Goal: Communication & Community: Participate in discussion

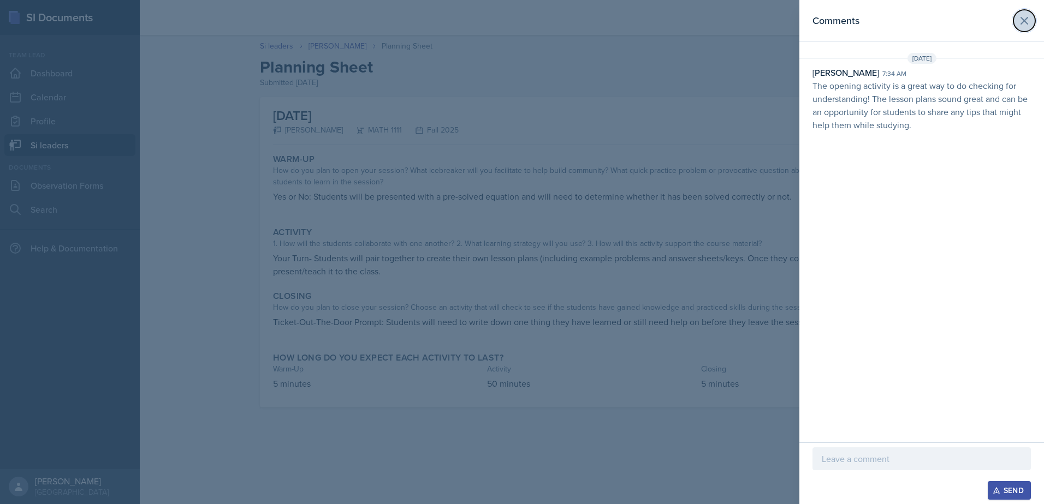
click at [1030, 19] on icon at bounding box center [1024, 20] width 13 height 13
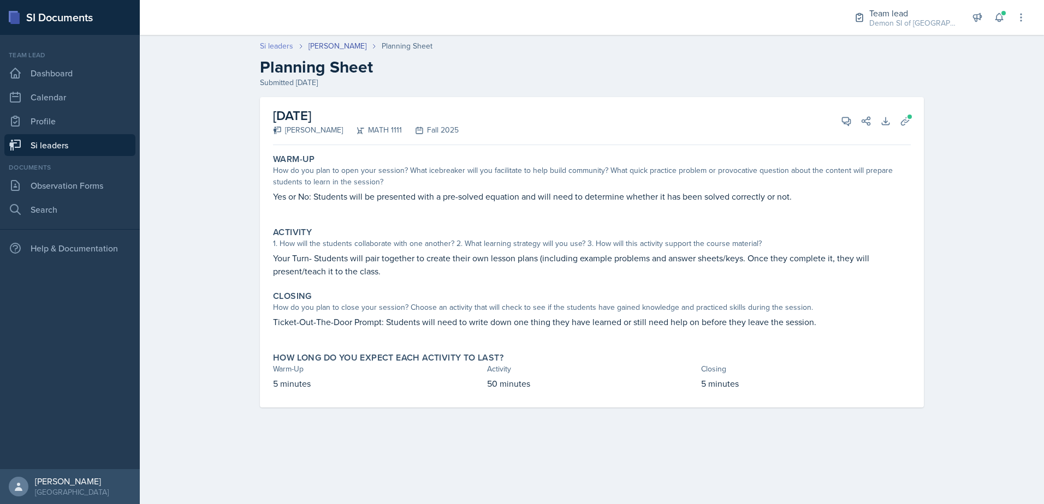
click at [277, 44] on link "Si leaders" at bounding box center [276, 45] width 33 height 11
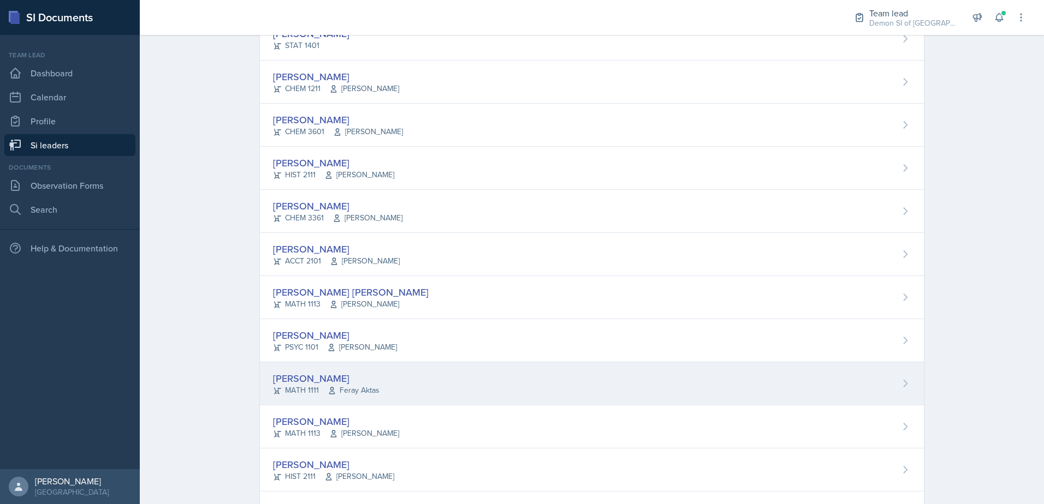
scroll to position [698, 0]
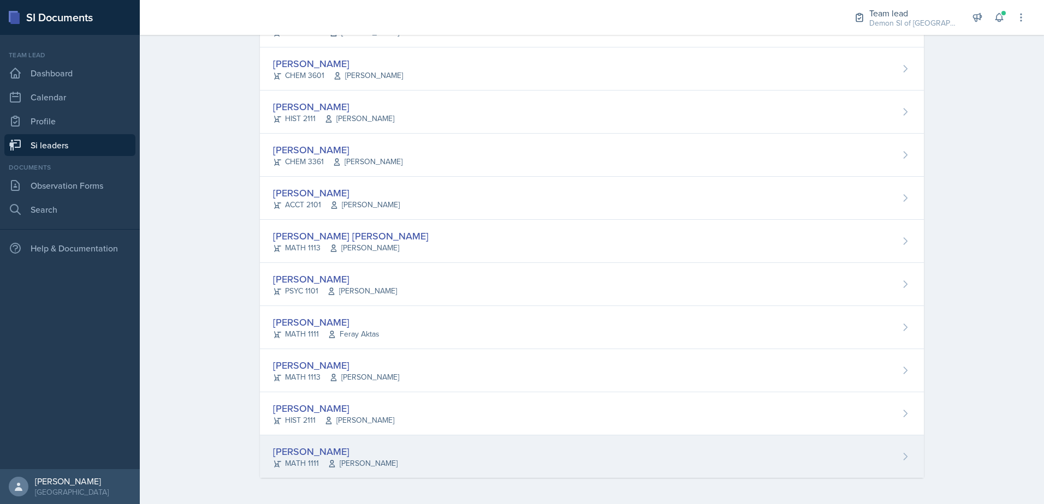
click at [329, 466] on icon at bounding box center [332, 464] width 9 height 9
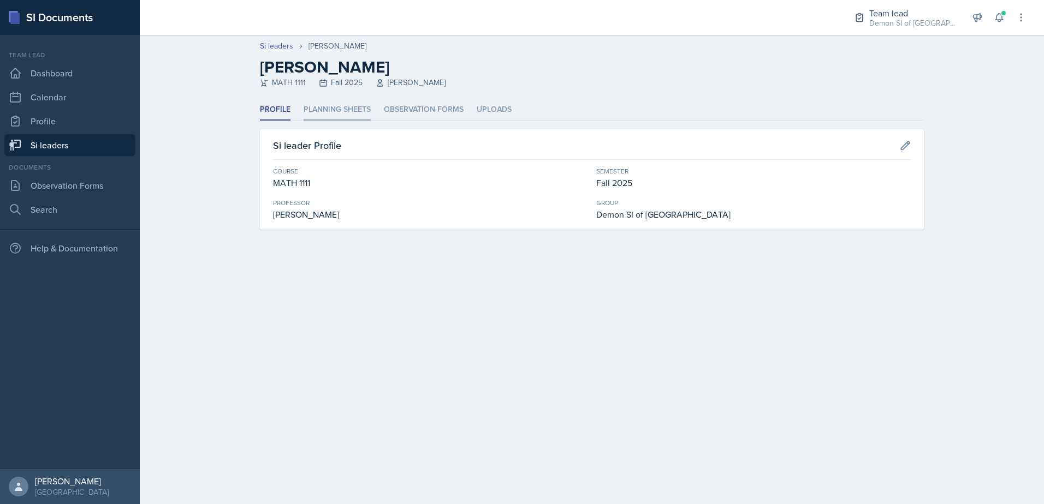
click at [346, 107] on li "Planning Sheets" at bounding box center [337, 109] width 67 height 21
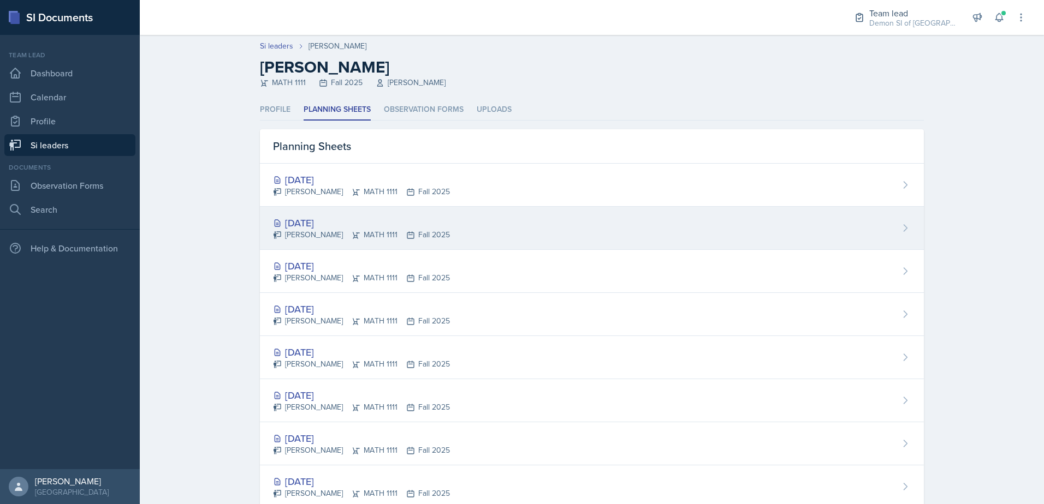
click at [309, 215] on div "[DATE] [PERSON_NAME] MATH 1111 Fall 2025" at bounding box center [592, 228] width 664 height 43
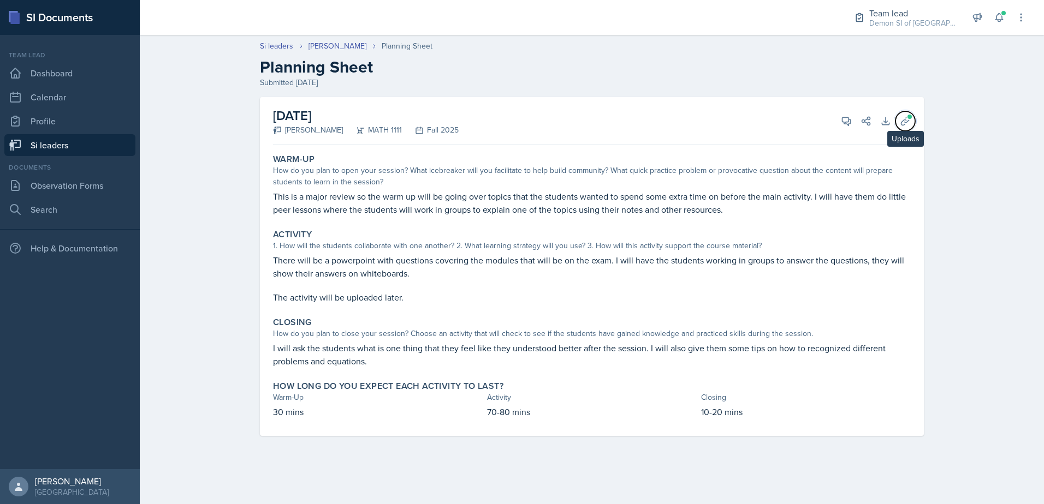
click at [904, 124] on icon at bounding box center [905, 121] width 11 height 11
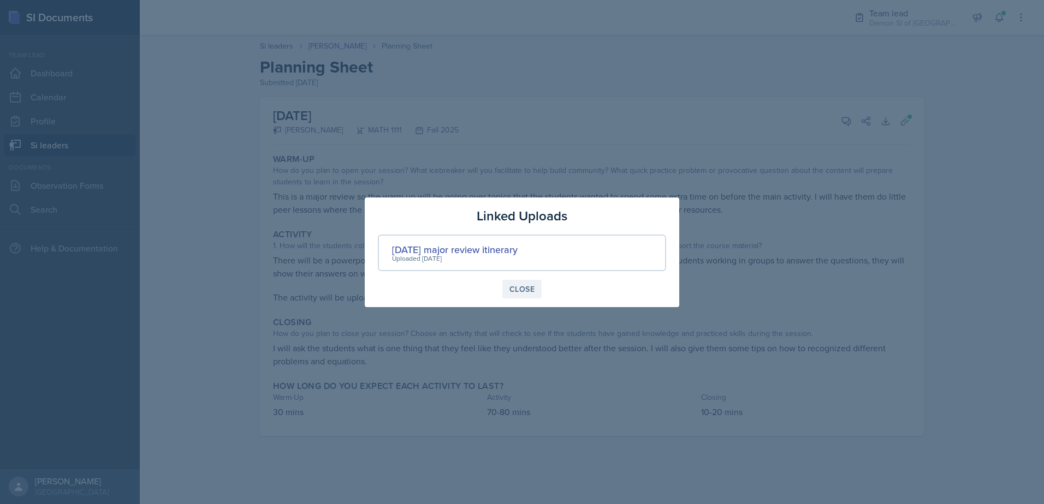
click at [526, 286] on div "Close" at bounding box center [521, 289] width 25 height 9
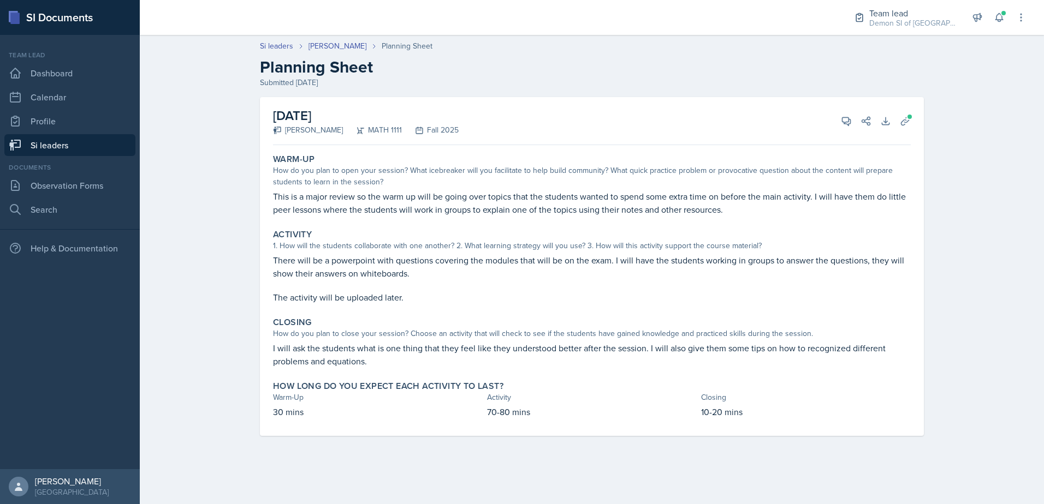
click at [833, 118] on div "View Comments Comments Send Share" at bounding box center [851, 121] width 39 height 11
click at [832, 121] on div "View Comments Comments Send Share" at bounding box center [851, 121] width 39 height 11
click at [837, 124] on button "View Comments" at bounding box center [846, 121] width 20 height 20
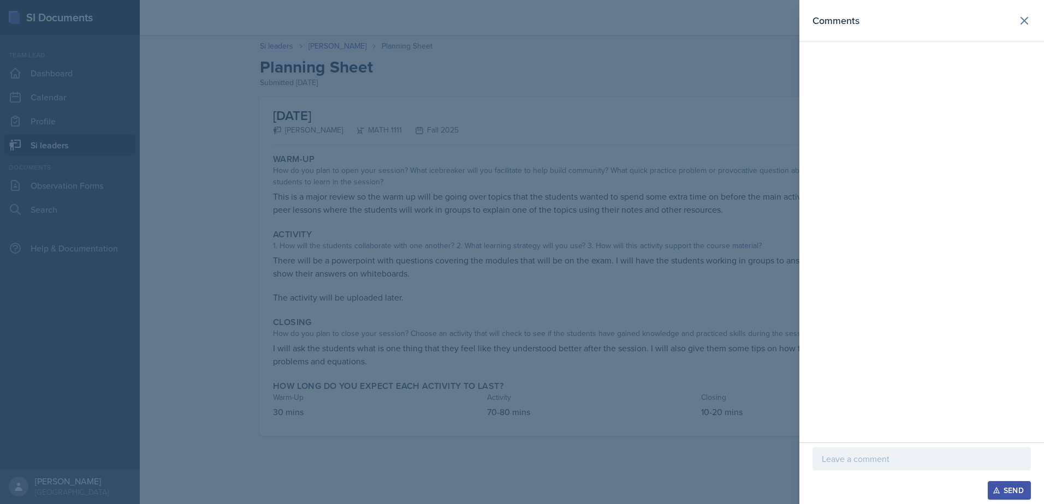
drag, startPoint x: 893, startPoint y: 462, endPoint x: 1043, endPoint y: 461, distance: 150.1
click at [902, 461] on p at bounding box center [922, 459] width 200 height 13
click at [1021, 462] on div "Solid plan for a major review! Sometimes it can be hard getting the students to…" at bounding box center [921, 442] width 218 height 55
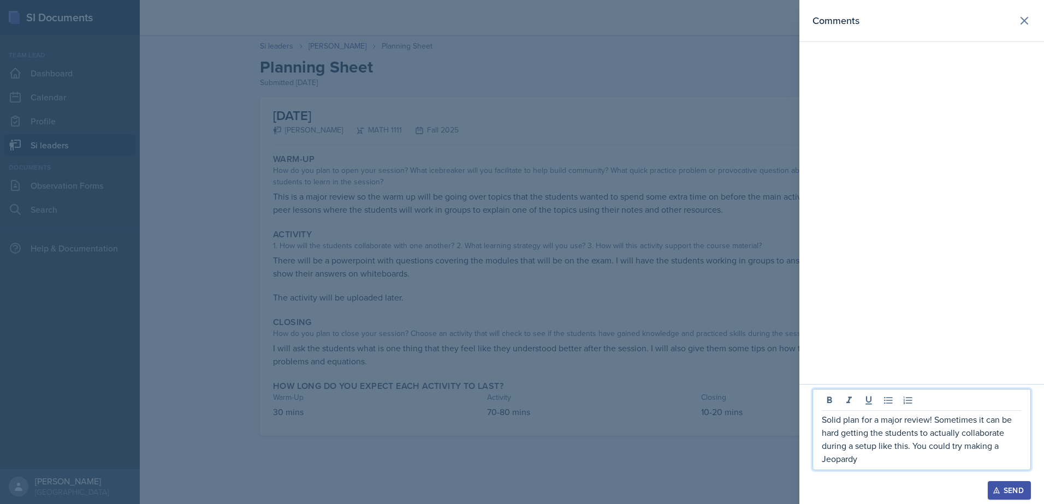
click at [889, 465] on p "Solid plan for a major review! Sometimes it can be hard getting the students to…" at bounding box center [922, 439] width 200 height 52
click at [929, 466] on div "Solid plan for a major review! Sometimes it can be hard getting the students to…" at bounding box center [921, 429] width 218 height 81
click at [928, 462] on p "Solid plan for a major review! Sometimes it can be hard getting the students to…" at bounding box center [922, 439] width 200 height 52
drag, startPoint x: 1000, startPoint y: 450, endPoint x: 992, endPoint y: 450, distance: 7.6
click at [1000, 450] on p "Solid plan for a major review! Sometimes it can be hard getting the students to…" at bounding box center [922, 433] width 200 height 66
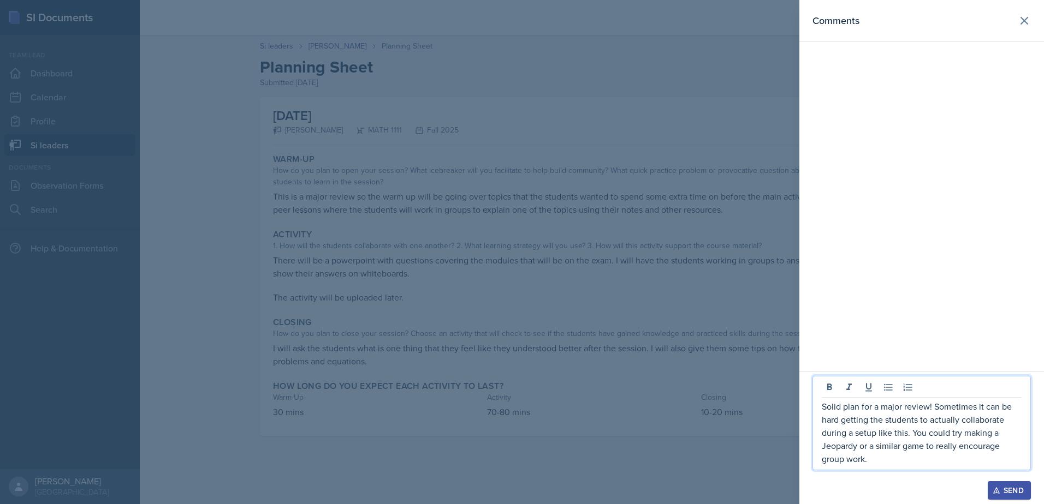
drag, startPoint x: 887, startPoint y: 456, endPoint x: 805, endPoint y: 406, distance: 96.4
click at [804, 406] on div "Solid plan for a major review! Sometimes it can be hard getting the students to…" at bounding box center [921, 437] width 245 height 133
click at [868, 463] on p "Solid plan for a major review! Sometimes it can be hard getting the students to…" at bounding box center [922, 433] width 200 height 66
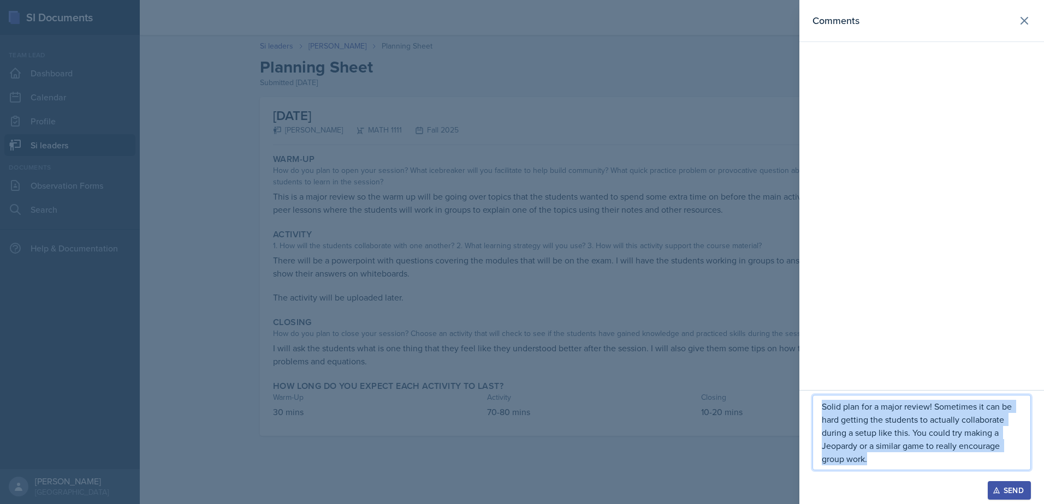
drag, startPoint x: 867, startPoint y: 462, endPoint x: 813, endPoint y: 408, distance: 76.1
click at [813, 408] on div "Solid plan for a major review! Sometimes it can be hard getting the students to…" at bounding box center [921, 432] width 218 height 75
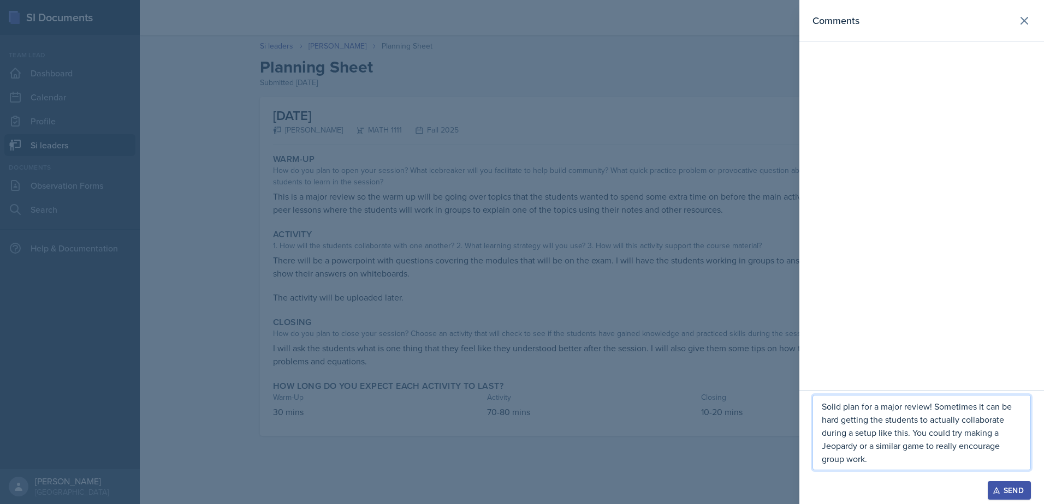
drag, startPoint x: 864, startPoint y: 438, endPoint x: 883, endPoint y: 463, distance: 31.9
click at [884, 463] on p "Solid plan for a major review! Sometimes it can be hard getting the students to…" at bounding box center [922, 433] width 200 height 66
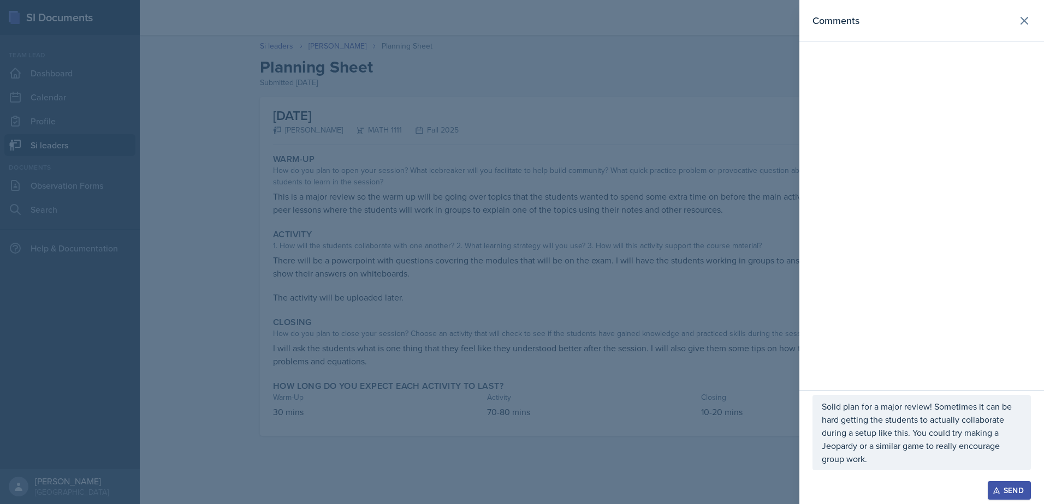
click at [823, 461] on div "Solid plan for a major review! Sometimes it can be hard getting the students to…" at bounding box center [921, 432] width 218 height 75
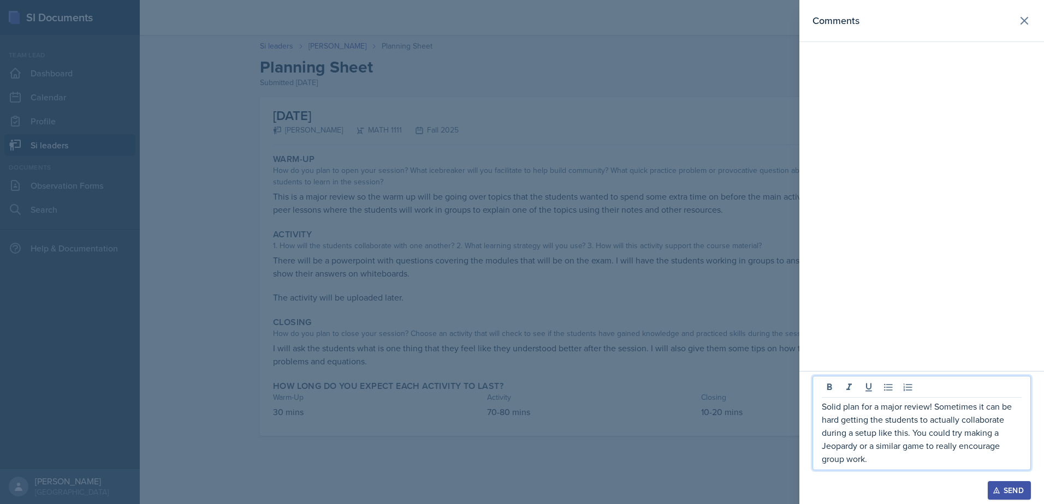
click at [825, 462] on p "Solid plan for a major review! Sometimes it can be hard getting the students to…" at bounding box center [922, 433] width 200 height 66
drag, startPoint x: 965, startPoint y: 460, endPoint x: 821, endPoint y: 401, distance: 155.2
click at [821, 401] on div "Solid plan for a major review! Sometimes it can be hard getting the students to…" at bounding box center [921, 423] width 218 height 94
copy p "Solid plan for a major review! Sometimes it can be hard getting the students to…"
click at [748, 296] on div at bounding box center [522, 252] width 1044 height 504
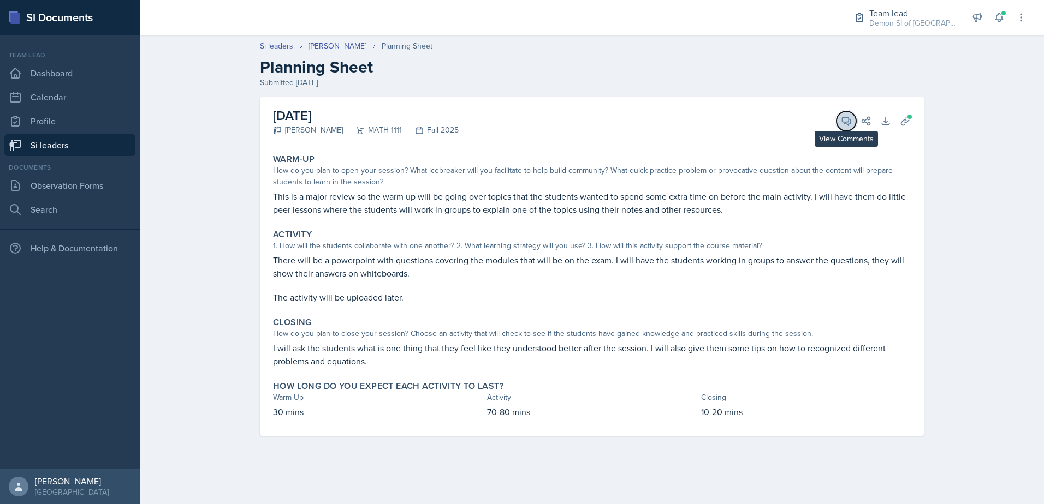
click at [846, 118] on icon at bounding box center [846, 121] width 11 height 11
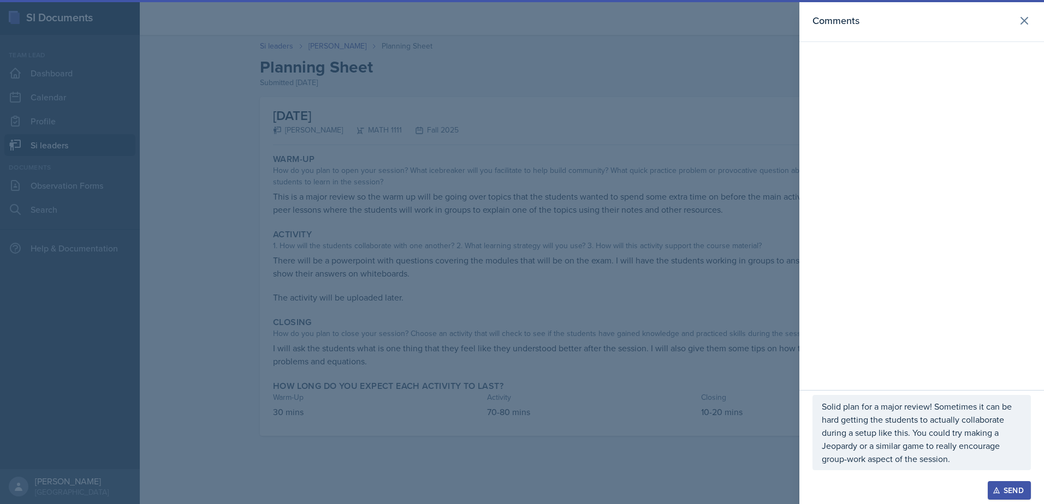
click at [1004, 488] on div "Send" at bounding box center [1009, 490] width 29 height 9
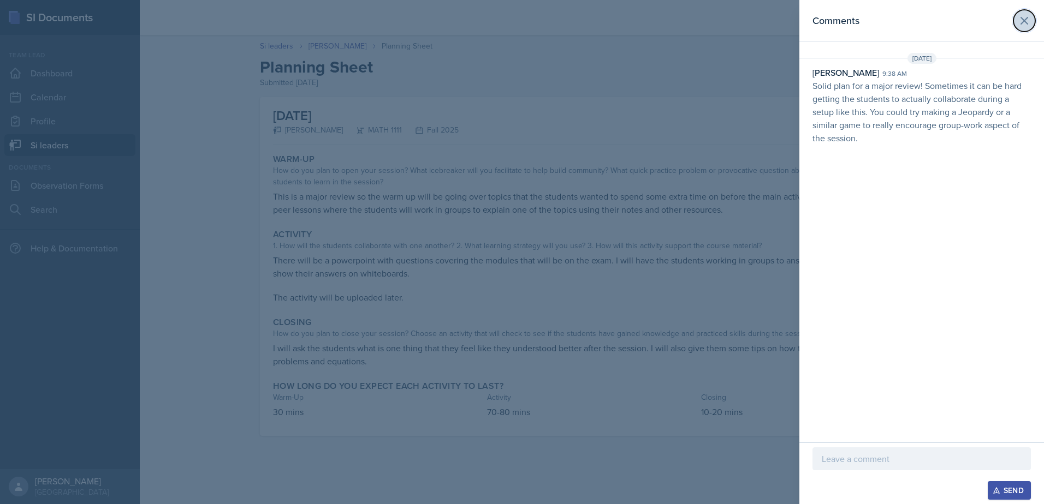
drag, startPoint x: 1022, startPoint y: 27, endPoint x: 832, endPoint y: 108, distance: 206.2
click at [1022, 28] on button at bounding box center [1024, 21] width 22 height 22
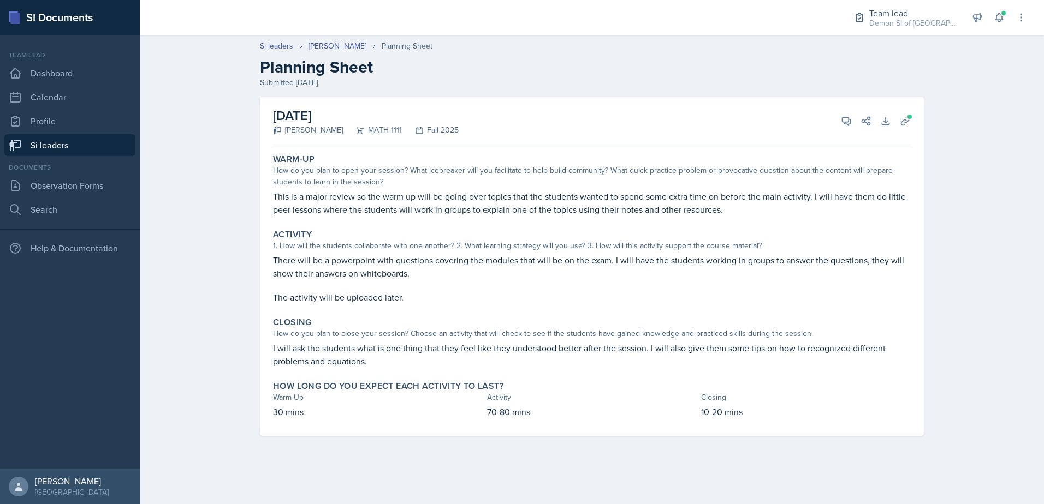
click at [67, 140] on link "Si leaders" at bounding box center [69, 145] width 131 height 22
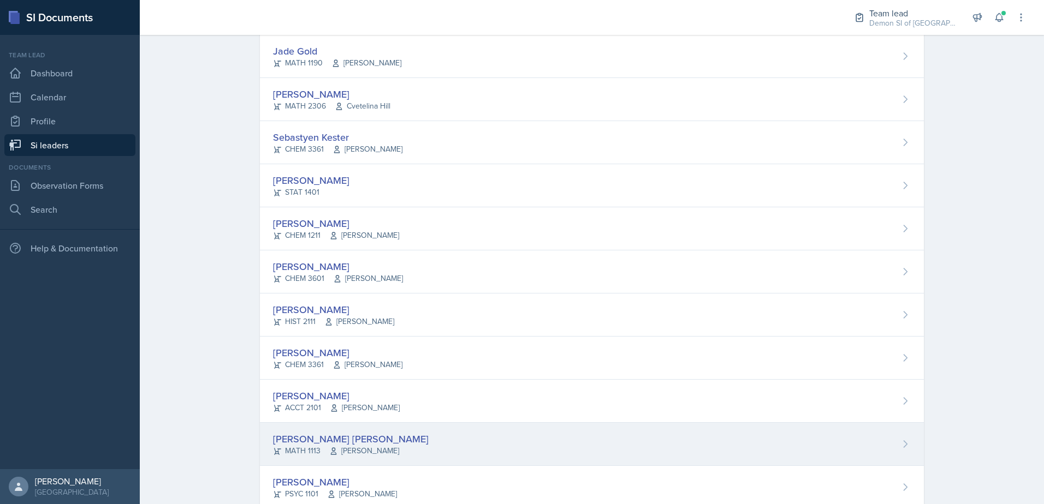
scroll to position [698, 0]
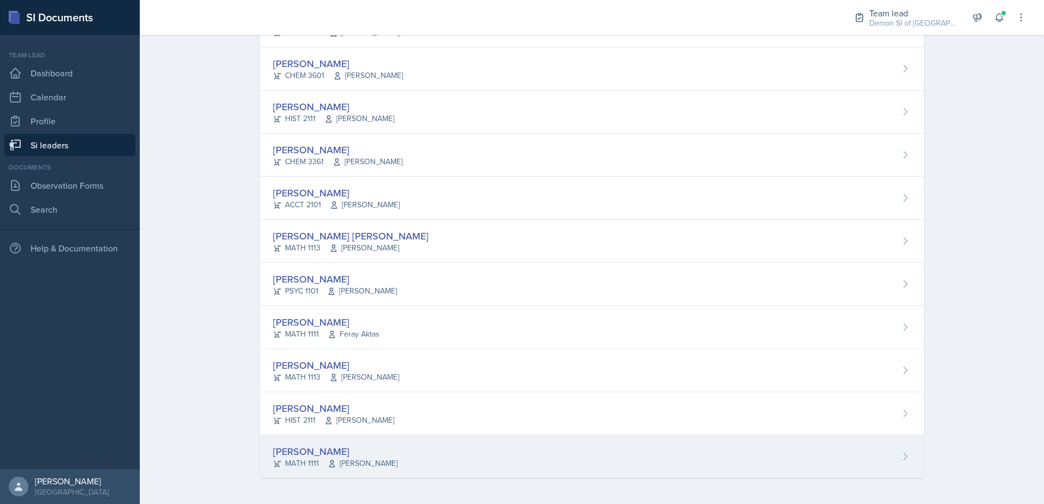
drag, startPoint x: 292, startPoint y: 449, endPoint x: 292, endPoint y: 442, distance: 7.1
click at [293, 449] on div "[PERSON_NAME]" at bounding box center [335, 451] width 124 height 15
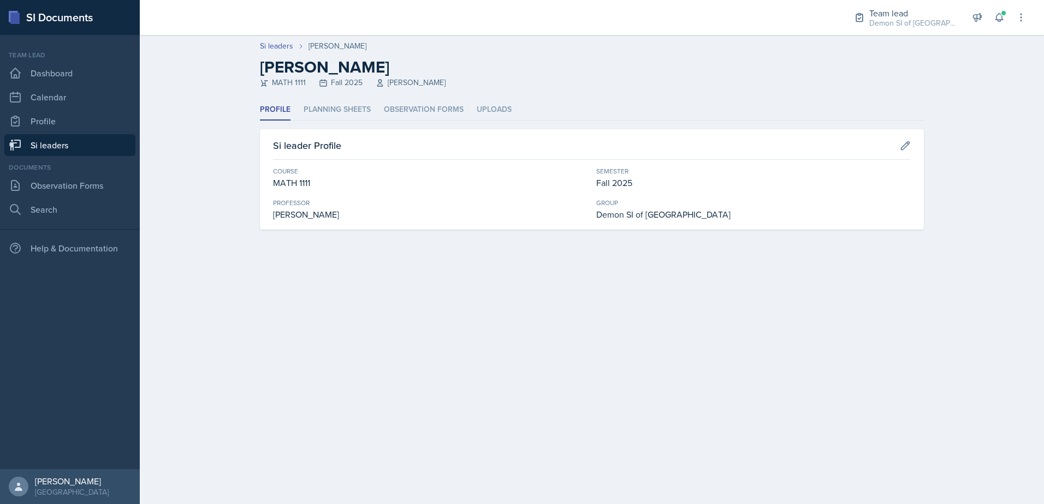
click at [354, 121] on div "Profile Planning Sheets Observation Forms Uploads Profile Planning Sheets Obser…" at bounding box center [592, 164] width 664 height 130
click at [353, 113] on li "Planning Sheets" at bounding box center [337, 109] width 67 height 21
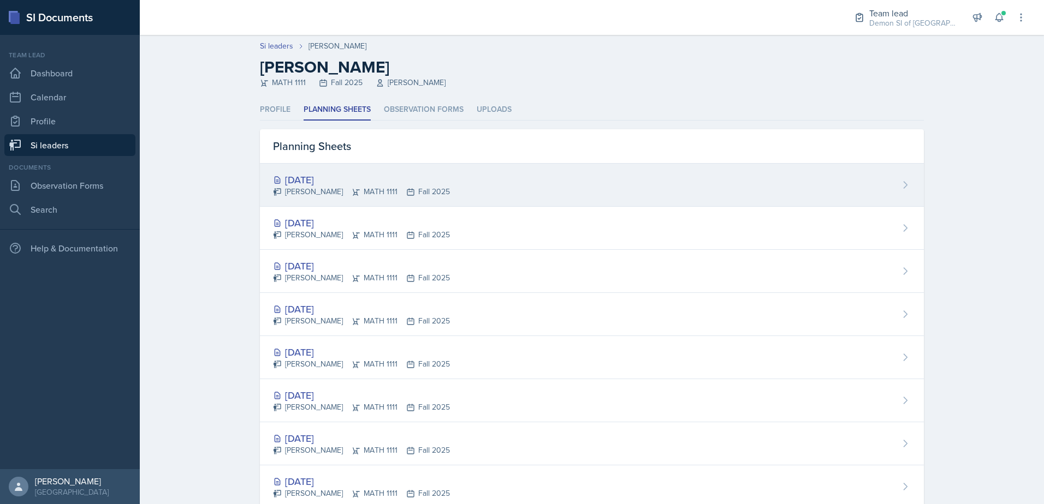
click at [319, 180] on div "[DATE]" at bounding box center [361, 180] width 177 height 15
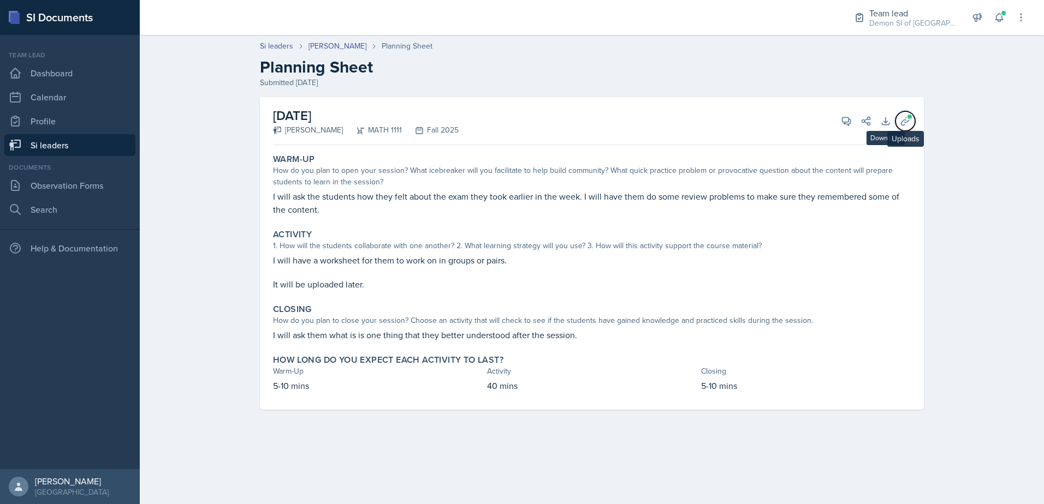
click at [906, 124] on icon at bounding box center [905, 121] width 11 height 11
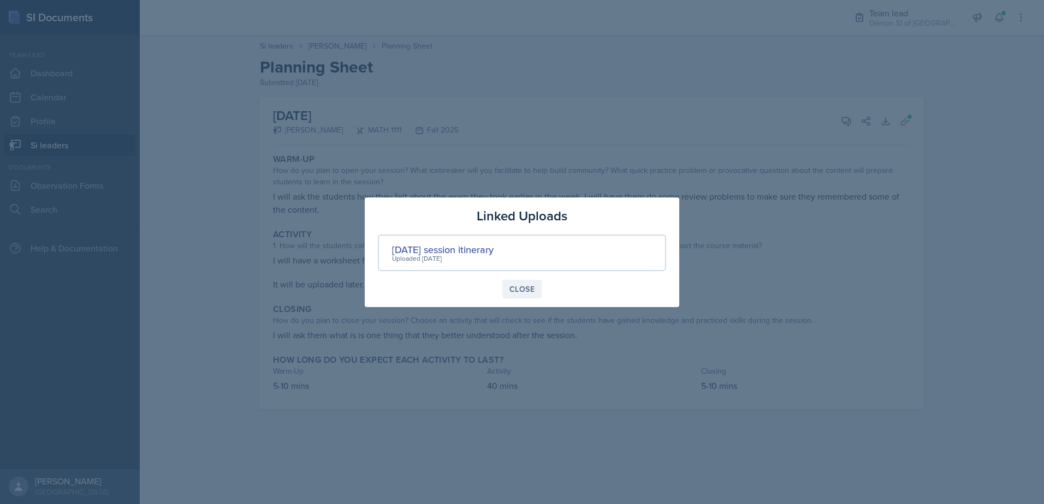
click at [524, 287] on div "Close" at bounding box center [521, 289] width 25 height 9
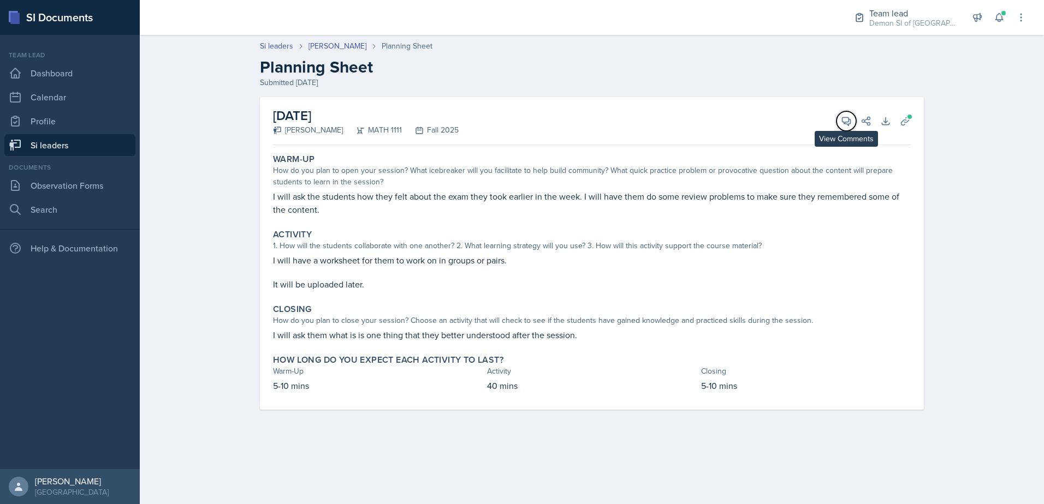
click at [844, 127] on button "View Comments" at bounding box center [846, 121] width 20 height 20
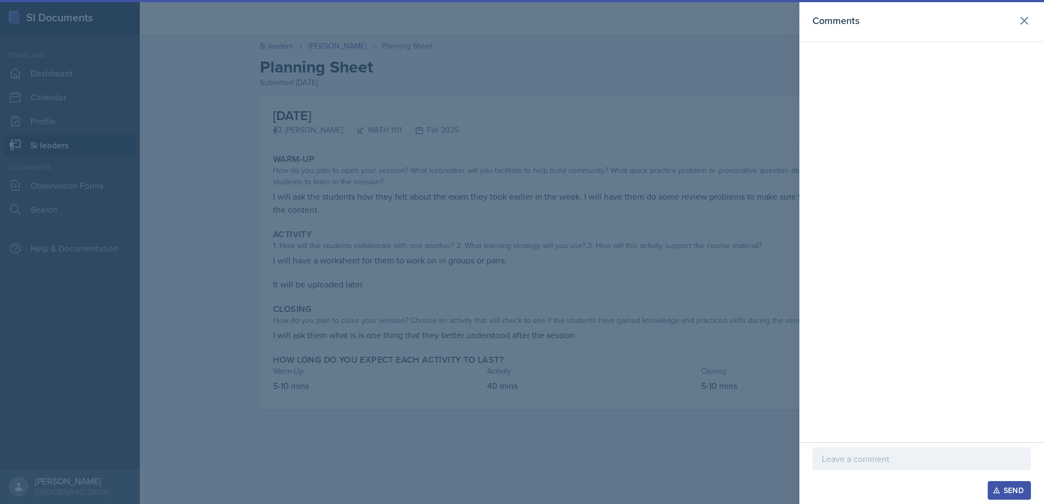
click at [832, 464] on p at bounding box center [922, 459] width 200 height 13
drag, startPoint x: 877, startPoint y: 460, endPoint x: 884, endPoint y: 474, distance: 15.9
drag, startPoint x: 911, startPoint y: 461, endPoint x: 737, endPoint y: 454, distance: 174.3
click at [737, 454] on div "Comments I love that youre doing a review Send" at bounding box center [522, 252] width 1044 height 504
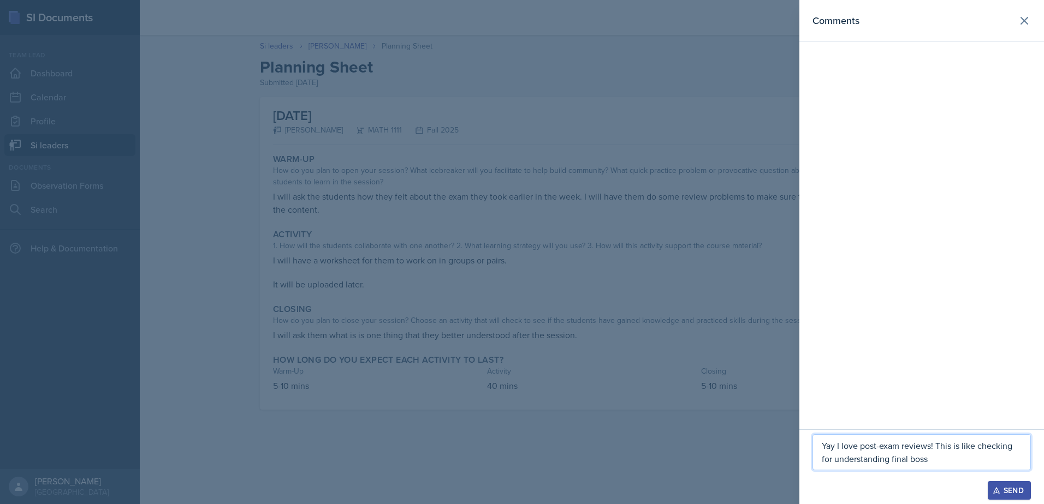
click at [973, 449] on p "Yay I love post-exam reviews! This is like checking for understanding final boss" at bounding box center [922, 452] width 200 height 26
click at [969, 448] on p "Yay I love post-exam reviews! This is like checking for understanding final boss" at bounding box center [922, 452] width 200 height 26
drag, startPoint x: 970, startPoint y: 449, endPoint x: 974, endPoint y: 454, distance: 7.0
click at [970, 449] on p "Yay I love post-exam reviews! This is like checking for understanding final boss" at bounding box center [922, 452] width 200 height 26
click at [978, 456] on p "Yay I love post-exam reviews! This is like checking for understanding final boss" at bounding box center [922, 452] width 200 height 26
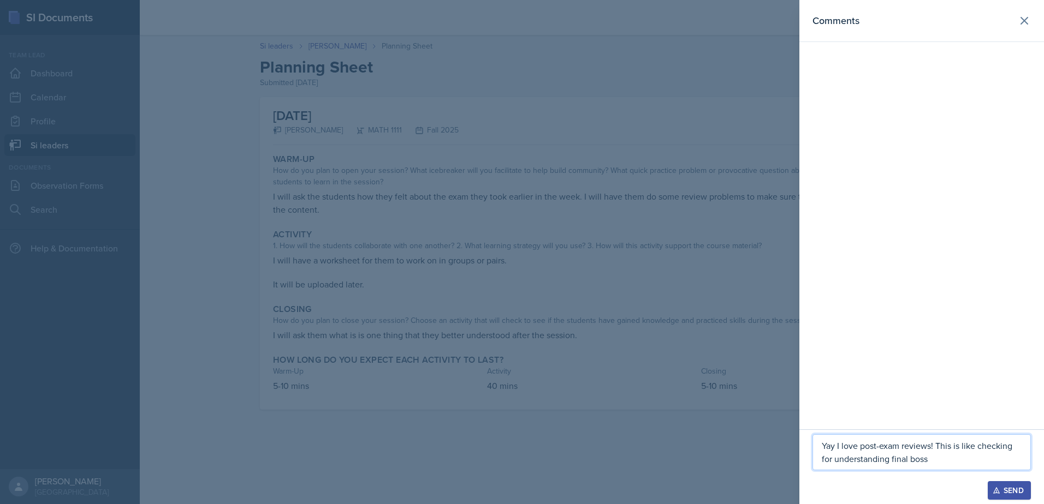
click at [949, 448] on p "Yay I love post-exam reviews! This is like checking for understanding final boss" at bounding box center [922, 452] width 200 height 26
click at [948, 448] on p "Yay I love post-exam reviews! This is like checking for understanding final boss" at bounding box center [922, 452] width 200 height 26
drag, startPoint x: 1007, startPoint y: 448, endPoint x: 1015, endPoint y: 450, distance: 9.2
click at [1015, 450] on p "Yay I love post-exam reviews! I think of them like is like checking for underst…" at bounding box center [922, 452] width 200 height 26
drag, startPoint x: 1010, startPoint y: 445, endPoint x: 1023, endPoint y: 448, distance: 13.4
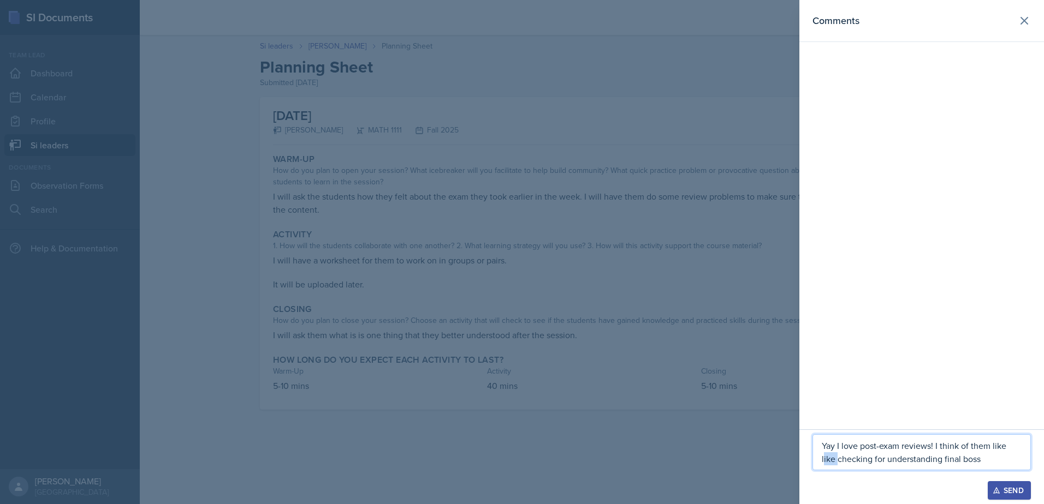
click at [1023, 448] on div "Yay I love post-exam reviews! I think of them like like checking for understand…" at bounding box center [921, 453] width 218 height 36
click at [859, 464] on p "Yay I love post-exam reviews! I think of them like the checking for understandi…" at bounding box center [922, 452] width 200 height 26
click at [874, 461] on p "Yay I love post-exam reviews! I think of them like the checking-for understandi…" at bounding box center [922, 452] width 200 height 26
click at [965, 467] on div "Yay I love post-exam reviews! I think of them like the checking-for-understandi…" at bounding box center [921, 453] width 218 height 36
click at [972, 464] on p "Yay I love post-exam reviews! I think of them like the checking-for-understandi…" at bounding box center [922, 452] width 200 height 26
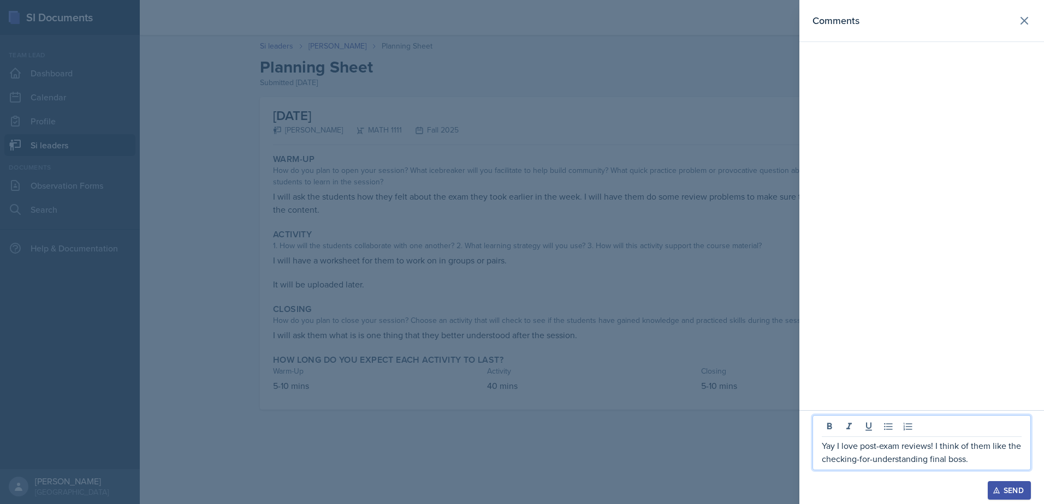
click at [1017, 456] on p "Yay I love post-exam reviews! I think of them like the checking-for-understandi…" at bounding box center [922, 452] width 200 height 26
click at [950, 447] on p "Yay I love post-exam reviews! I think of them like the checking-for-understandi…" at bounding box center [922, 452] width 200 height 26
click at [948, 446] on p "Yay I love post-exam reviews! I think of them like the checking-for-understandi…" at bounding box center [922, 452] width 200 height 26
click at [953, 442] on p "Yay I love post-exam reviews! I think of them like the checking-for-understandi…" at bounding box center [922, 452] width 200 height 26
click at [957, 447] on p "Yay I love post-exam reviews! I think of them like the checking-for-understandi…" at bounding box center [922, 452] width 200 height 26
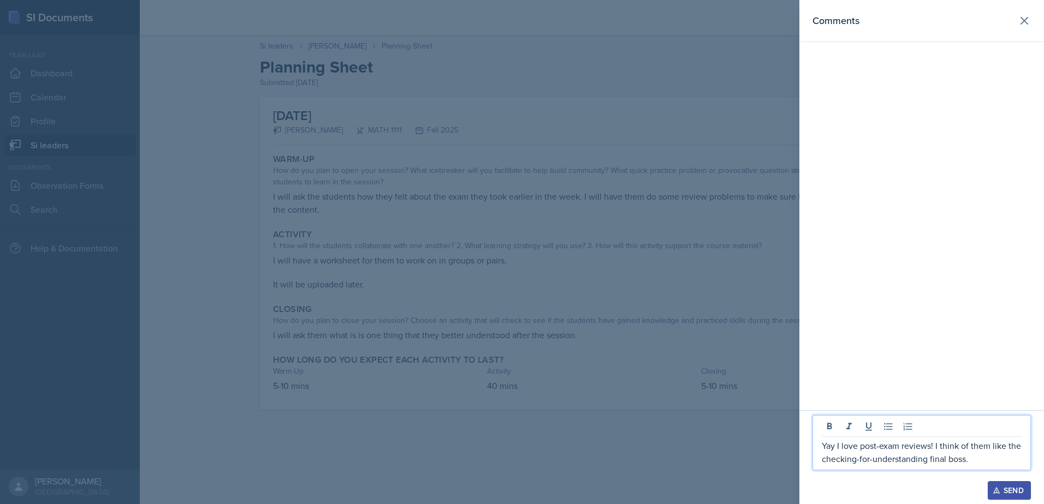
click at [959, 450] on p "Yay I love post-exam reviews! I think of them like the checking-for-understandi…" at bounding box center [922, 452] width 200 height 26
click at [960, 451] on p "Yay I love post-exam reviews! I think of them like the checking-for-understandi…" at bounding box center [922, 452] width 200 height 26
click at [956, 447] on p "Yay I love post-exam reviews! I think of them like the checking-for-understandi…" at bounding box center [922, 452] width 200 height 26
click at [969, 454] on p "Yay I love post-exam reviews! I think of them like the checking-for-understandi…" at bounding box center [922, 452] width 200 height 26
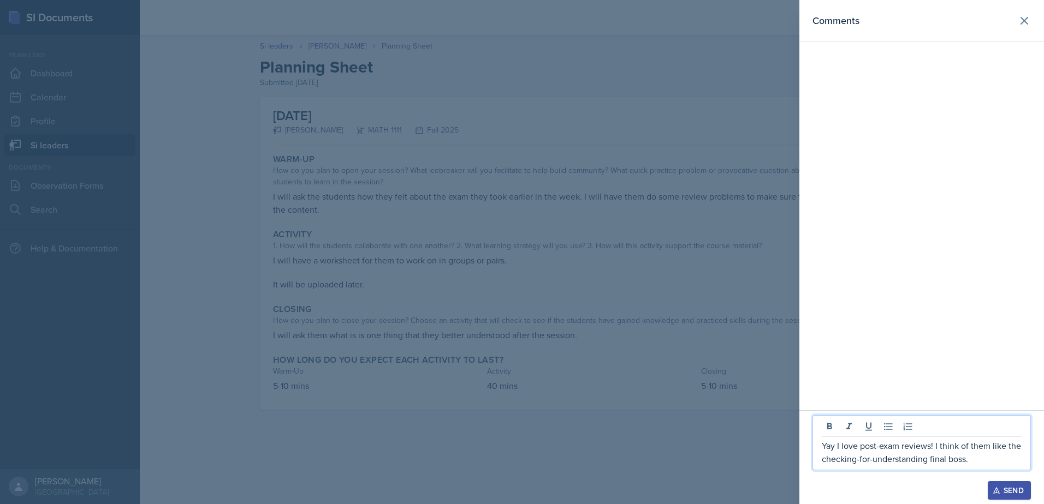
click at [970, 448] on p "Yay I love post-exam reviews! I think of them like the checking-for-understandi…" at bounding box center [922, 452] width 200 height 26
click at [988, 458] on p "Yay I love post-exam reviews! I think of them like the checking-for-understandi…" at bounding box center [922, 452] width 200 height 26
click at [970, 444] on p "Yay I love post-exam reviews! I think of them like the checking-for-understandi…" at bounding box center [922, 452] width 200 height 26
click at [994, 452] on p "Yay I love post-exam reviews! I view them like the checking-for-understanding f…" at bounding box center [922, 452] width 200 height 26
click at [987, 447] on p "Yay I love post-exam reviews! I view them like the checking-for-understanding f…" at bounding box center [922, 452] width 200 height 26
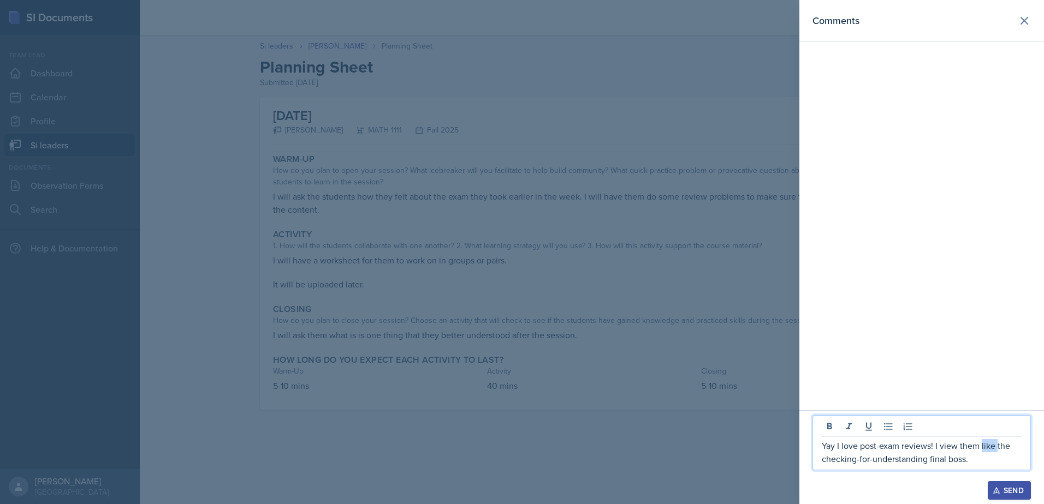
click at [987, 447] on p "Yay I love post-exam reviews! I view them like the checking-for-understanding f…" at bounding box center [922, 452] width 200 height 26
drag, startPoint x: 954, startPoint y: 462, endPoint x: 800, endPoint y: 449, distance: 154.5
click at [800, 449] on div "Yay I love post-exam reviews! I view them as the checking-for-understanding fin…" at bounding box center [921, 458] width 245 height 94
click at [988, 461] on p "Yay I love post-exam reviews! I view them as the checking-for-understanding fin…" at bounding box center [922, 452] width 200 height 26
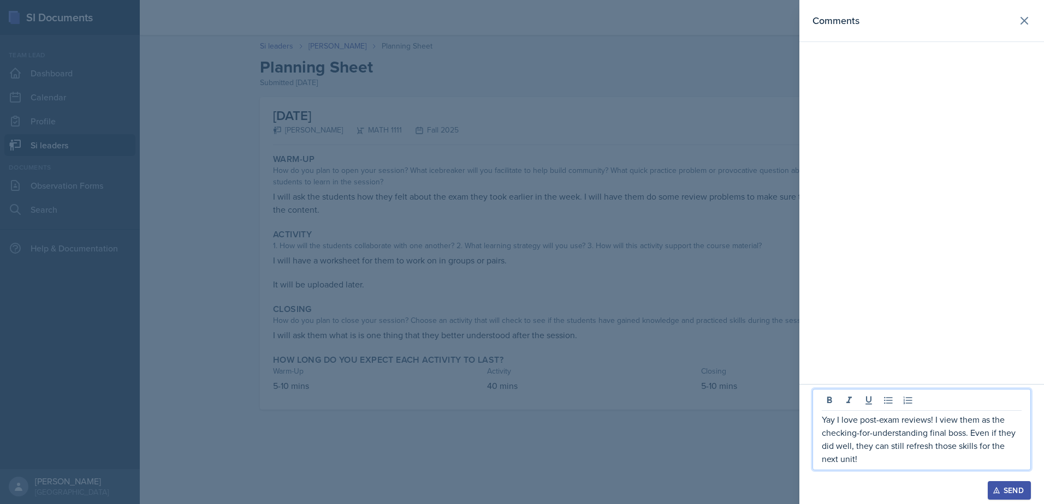
click at [881, 459] on p "Yay I love post-exam reviews! I view them as the checking-for-understanding fin…" at bounding box center [922, 439] width 200 height 52
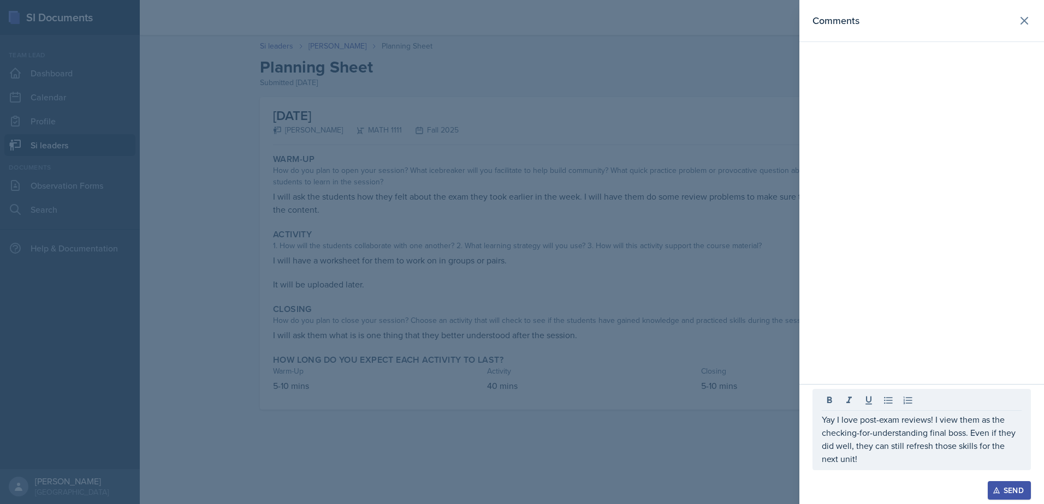
drag, startPoint x: 822, startPoint y: 420, endPoint x: 874, endPoint y: 470, distance: 71.8
click at [874, 470] on div "Yay I love post-exam reviews! I view them as the checking-for-understanding fin…" at bounding box center [921, 429] width 218 height 81
drag, startPoint x: 870, startPoint y: 466, endPoint x: 815, endPoint y: 424, distance: 69.3
click at [815, 424] on div "Yay I love post-exam reviews! I view them as the checking-for-understanding fin…" at bounding box center [921, 429] width 218 height 81
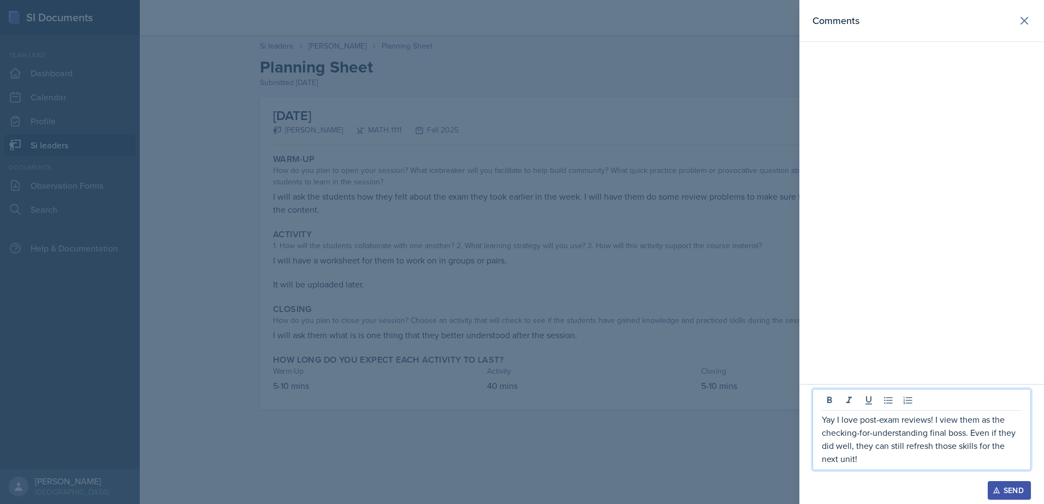
click at [817, 424] on div "Yay I love post-exam reviews! I view them as the checking-for-understanding fin…" at bounding box center [921, 429] width 218 height 81
click at [821, 419] on div "Yay I love post-exam reviews! I view them as the checking-for-understanding fin…" at bounding box center [921, 429] width 218 height 81
click at [828, 422] on p "Yay I love post-exam reviews! I view them as the checking-for-understanding fin…" at bounding box center [922, 439] width 200 height 52
click at [842, 431] on p "Yay I love post-exam reviews! I view them as the checking-for-understanding fin…" at bounding box center [922, 439] width 200 height 52
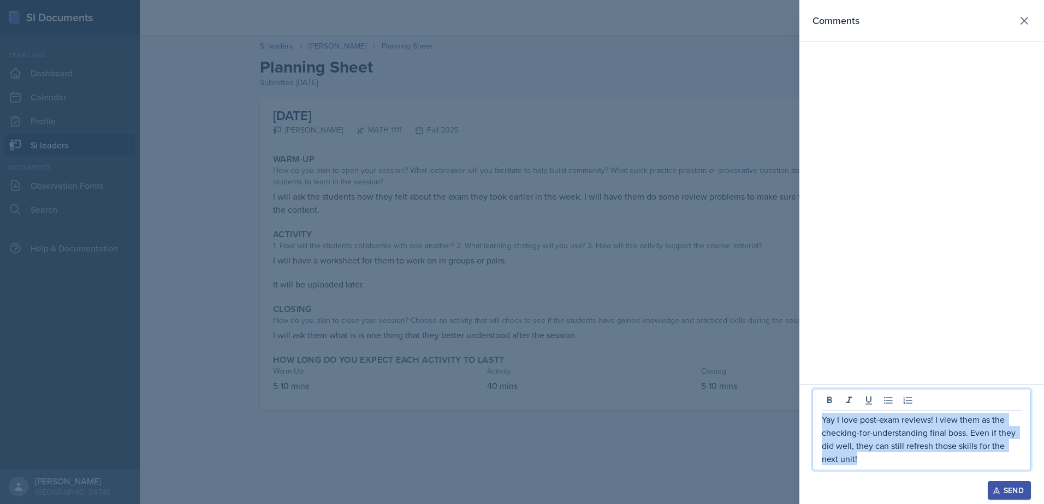
drag, startPoint x: 823, startPoint y: 419, endPoint x: 865, endPoint y: 467, distance: 63.5
click at [865, 467] on div "Yay I love post-exam reviews! I view them as the checking-for-understanding fin…" at bounding box center [921, 429] width 218 height 81
copy p "Yay I love post-exam reviews! I view them as the checking-for-understanding fin…"
drag, startPoint x: 920, startPoint y: 466, endPoint x: 816, endPoint y: 415, distance: 116.0
click at [816, 415] on div "I love post-exam reviews and see them as the ultimate check for understanding. …" at bounding box center [921, 429] width 218 height 81
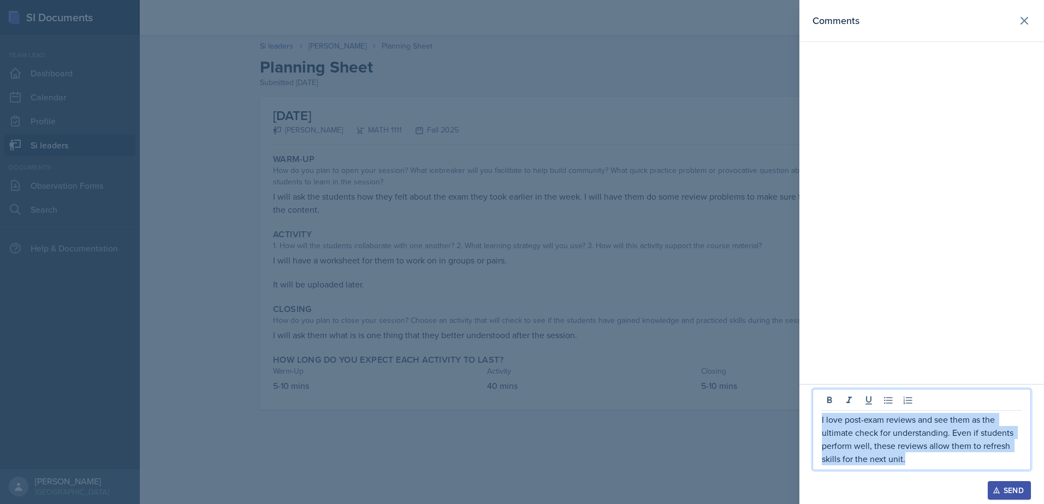
drag, startPoint x: 839, startPoint y: 434, endPoint x: 898, endPoint y: 464, distance: 65.7
click at [898, 464] on p "I love post-exam reviews and see them as the ultimate check for understanding. …" at bounding box center [922, 439] width 200 height 52
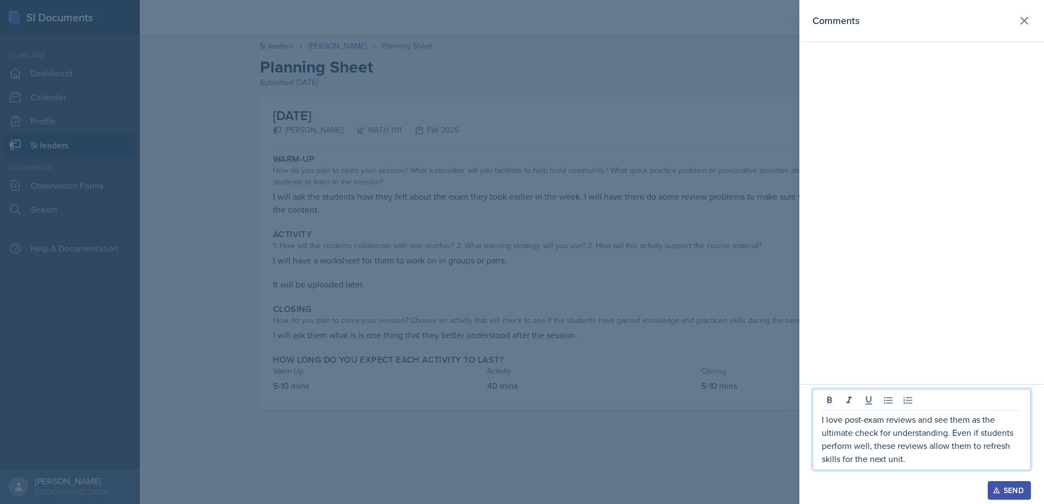
click at [918, 421] on p "I love post-exam reviews and see them as the ultimate check for understanding. …" at bounding box center [922, 439] width 200 height 52
click at [914, 421] on p "I love post-exam reviews and see them as the ultimate check for understanding. …" at bounding box center [922, 439] width 200 height 52
drag, startPoint x: 844, startPoint y: 437, endPoint x: 854, endPoint y: 464, distance: 28.9
click at [844, 437] on p "I love post-exam reviews! I see them as the ultimate check for understanding. E…" at bounding box center [922, 439] width 200 height 52
drag, startPoint x: 832, startPoint y: 449, endPoint x: 895, endPoint y: 462, distance: 64.7
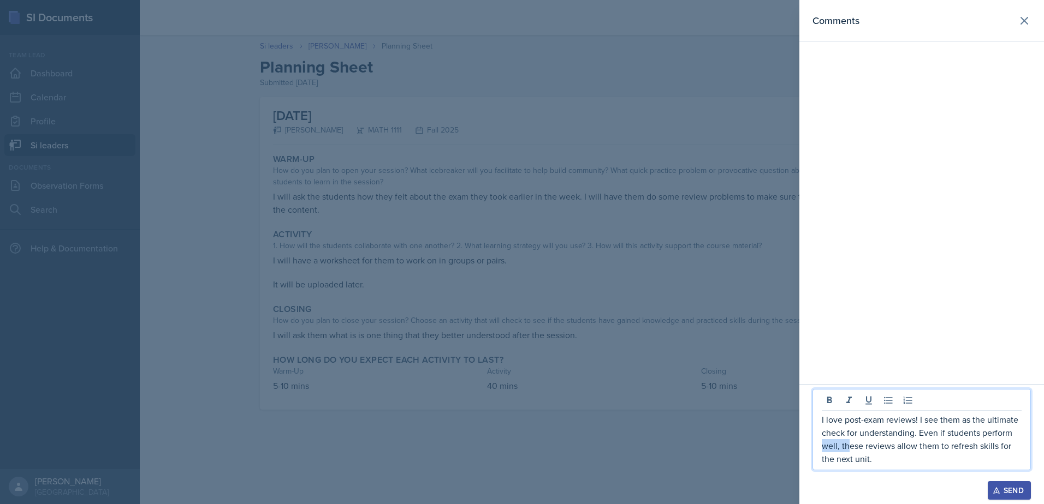
click at [820, 443] on div "I love post-exam reviews! I see them as the ultimate check for understanding. E…" at bounding box center [921, 429] width 218 height 81
click at [905, 464] on p "I love post-exam reviews! I see them as the ultimate check for understanding. E…" at bounding box center [922, 439] width 200 height 52
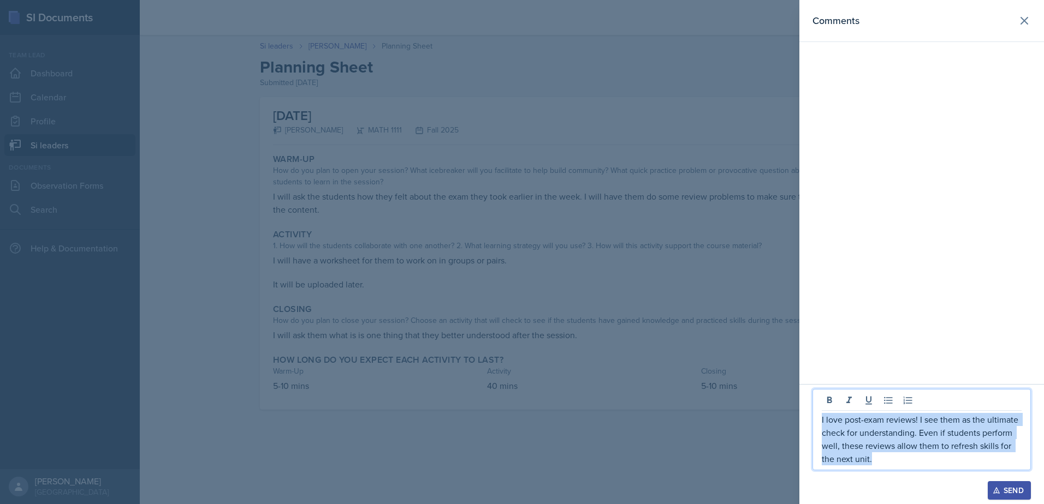
drag, startPoint x: 831, startPoint y: 460, endPoint x: 842, endPoint y: 444, distance: 19.2
click at [813, 418] on div "I love post-exam reviews! I see them as the ultimate check for understanding. E…" at bounding box center [921, 429] width 218 height 81
copy p "I love post-exam reviews! I see them as the ultimate check for understanding. E…"
click at [1023, 492] on div "Send" at bounding box center [1009, 490] width 29 height 9
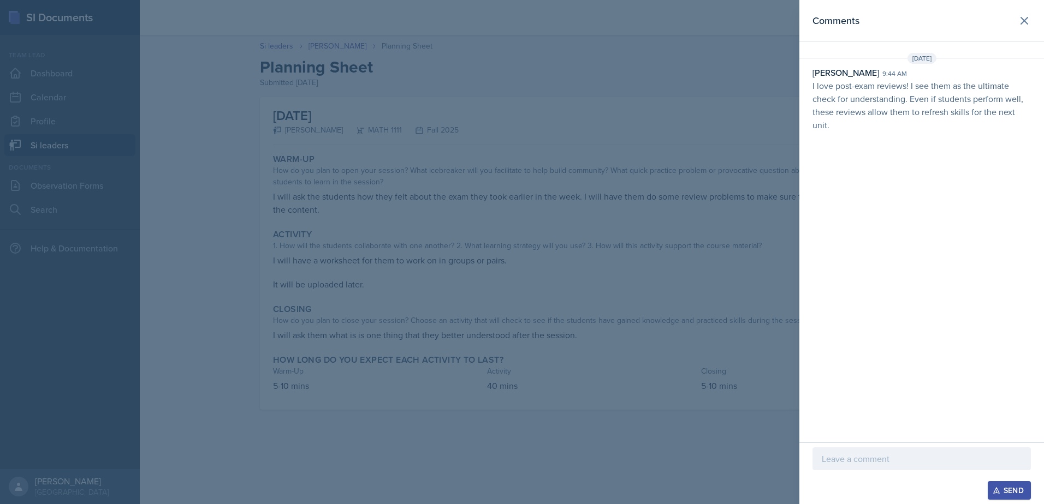
click at [1023, 33] on header "Comments" at bounding box center [921, 21] width 245 height 42
click at [1021, 29] on button at bounding box center [1024, 21] width 22 height 22
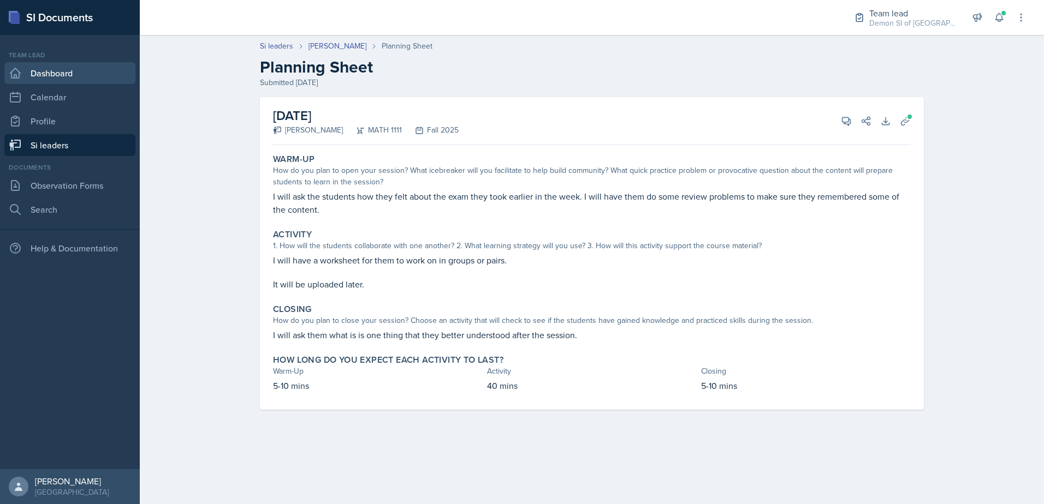
click at [59, 82] on link "Dashboard" at bounding box center [69, 73] width 131 height 22
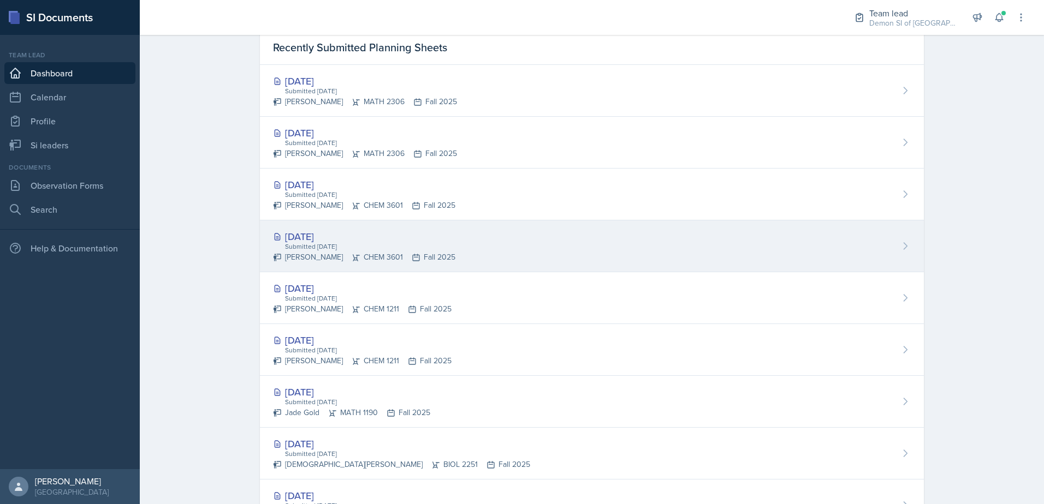
scroll to position [444, 0]
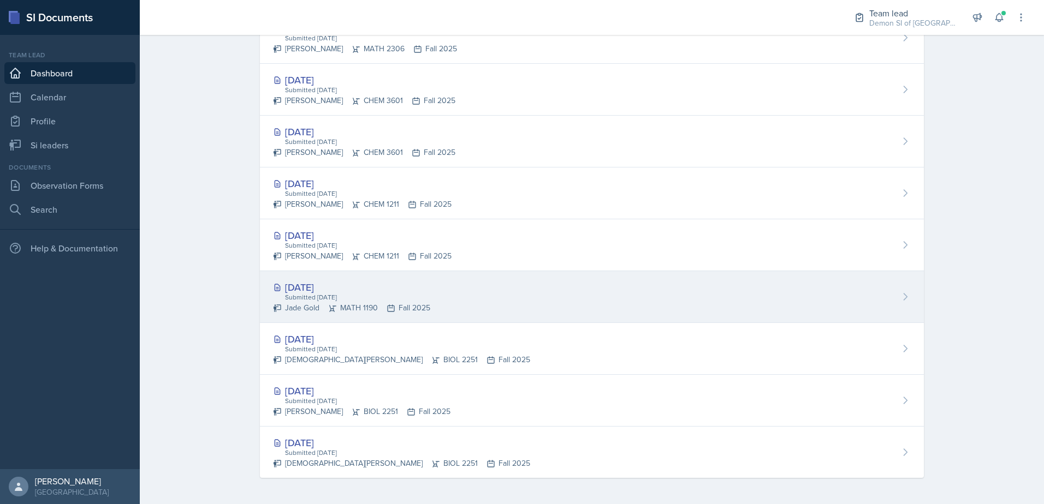
click at [349, 309] on div "Jade Gold MATH 1190 Fall 2025" at bounding box center [351, 307] width 157 height 11
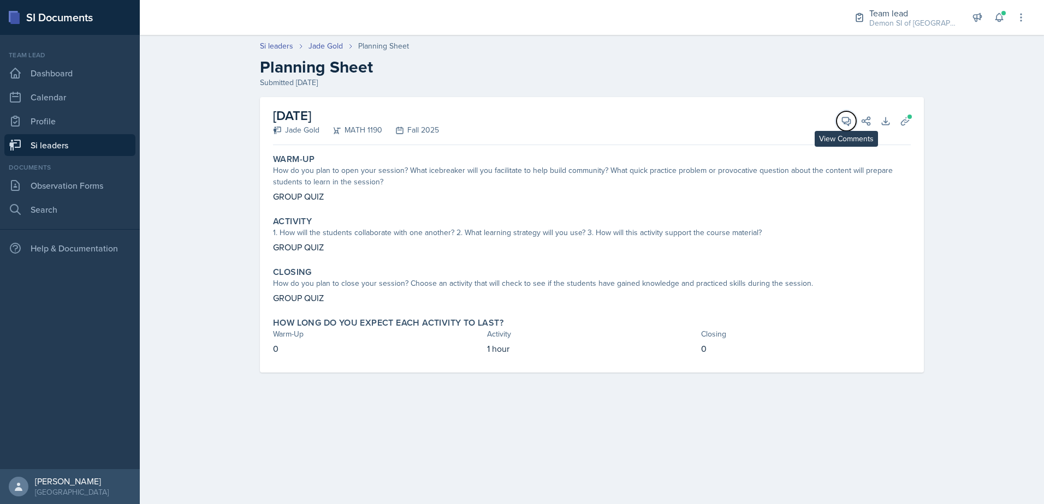
click at [840, 121] on button "View Comments" at bounding box center [846, 121] width 20 height 20
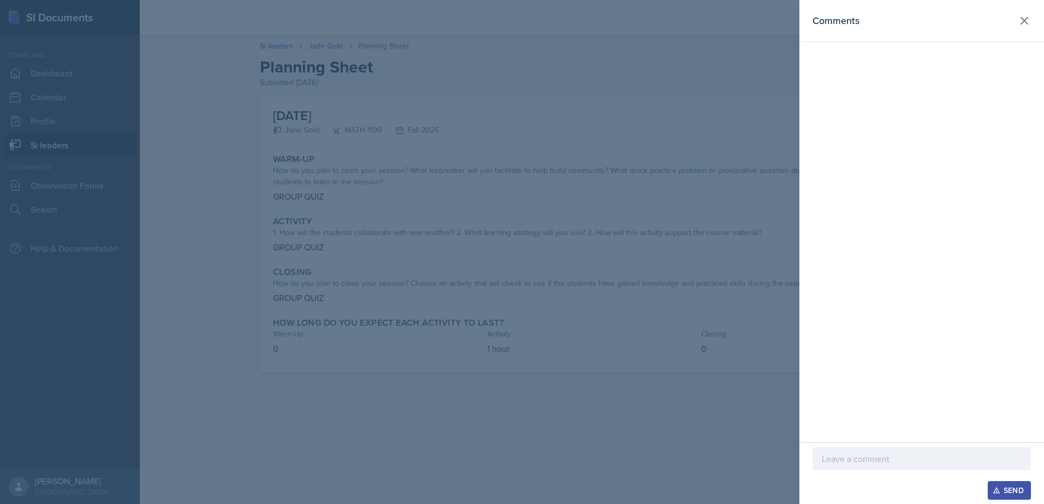
click at [941, 462] on p at bounding box center [922, 459] width 200 height 13
click at [837, 466] on div at bounding box center [921, 450] width 218 height 42
click at [897, 461] on p at bounding box center [922, 459] width 200 height 13
click at [684, 409] on div at bounding box center [522, 252] width 1044 height 504
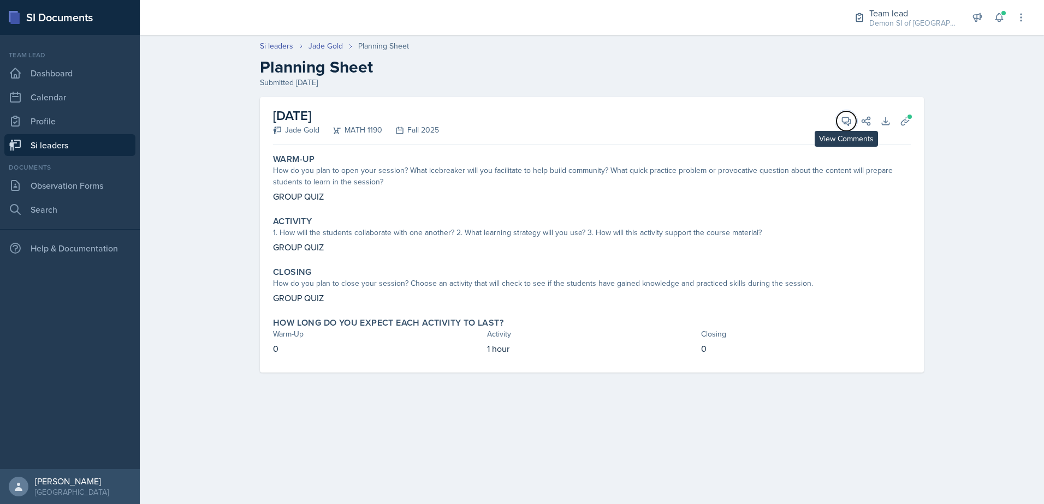
click at [846, 120] on icon at bounding box center [846, 121] width 11 height 11
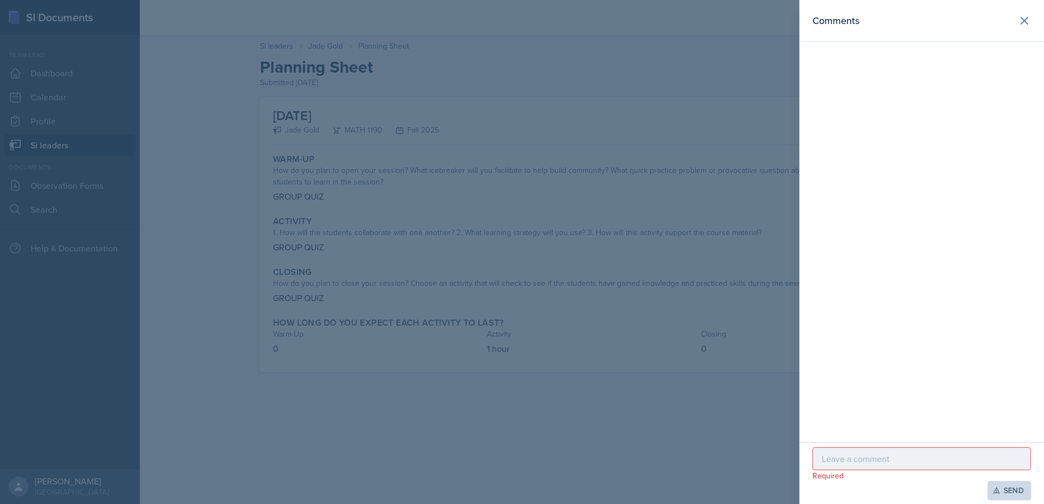
click at [839, 460] on p at bounding box center [922, 459] width 200 height 13
